Goal: Contribute content: Contribute content

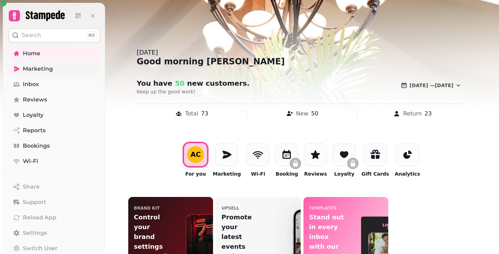
click at [42, 70] on span "Marketing" at bounding box center [38, 69] width 30 height 8
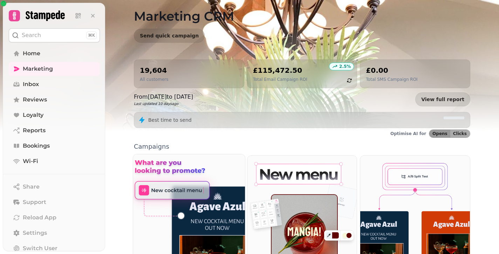
scroll to position [129, 0]
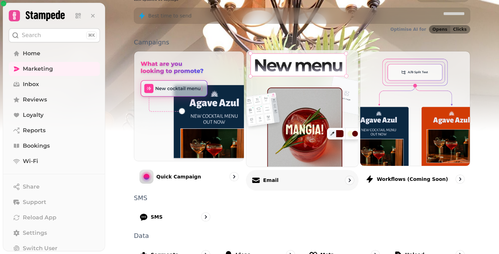
click at [269, 181] on p "Email" at bounding box center [270, 180] width 15 height 7
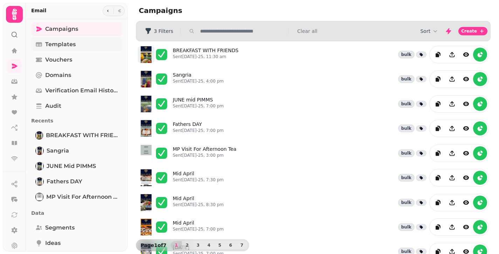
click at [66, 46] on span "Templates" at bounding box center [60, 44] width 30 height 8
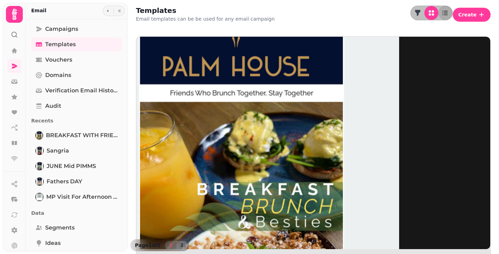
click at [157, 90] on img at bounding box center [241, 141] width 315 height 315
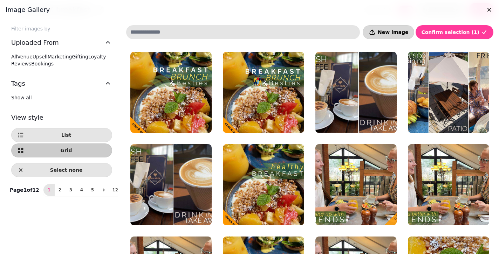
click at [402, 36] on button "New image" at bounding box center [389, 32] width 52 height 14
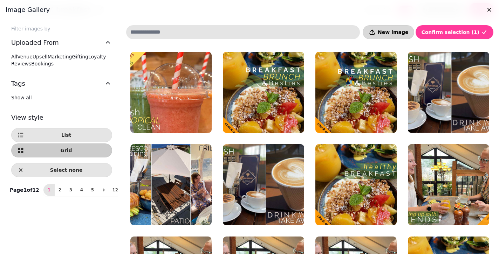
click at [403, 31] on span "New image" at bounding box center [393, 32] width 30 height 5
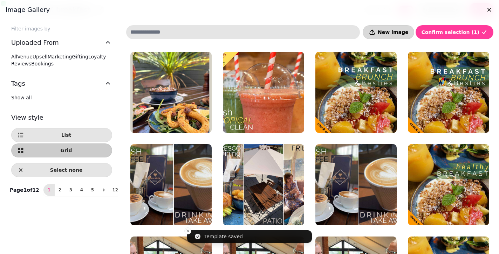
click at [408, 30] on span "New image" at bounding box center [393, 32] width 30 height 5
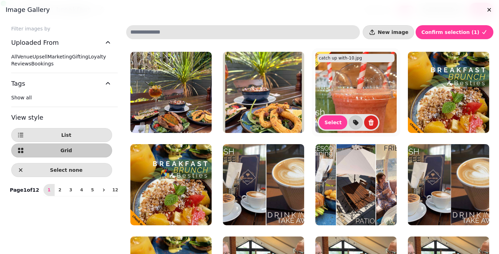
click at [345, 86] on img at bounding box center [355, 92] width 81 height 81
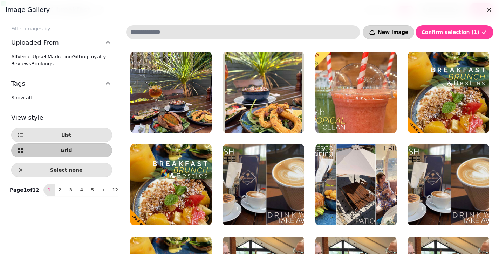
click at [407, 33] on span "New image" at bounding box center [393, 32] width 30 height 5
